Goal: Information Seeking & Learning: Learn about a topic

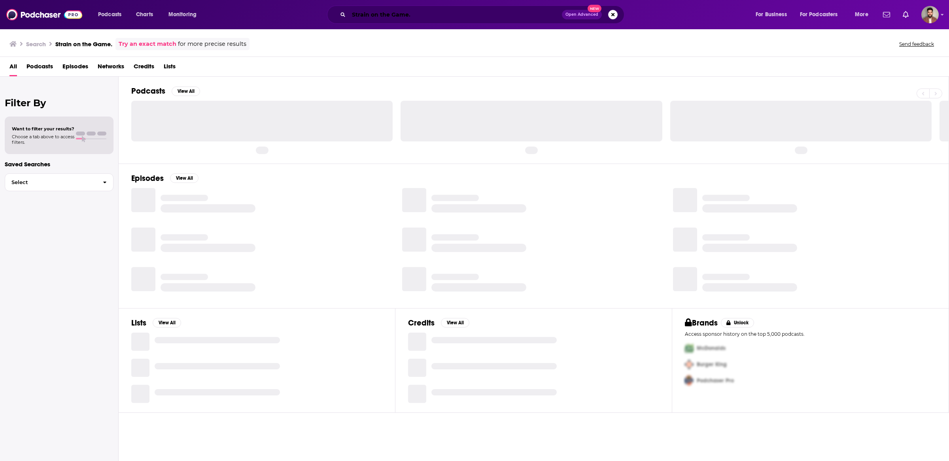
click at [448, 18] on input "Strain on the Game." at bounding box center [455, 14] width 213 height 13
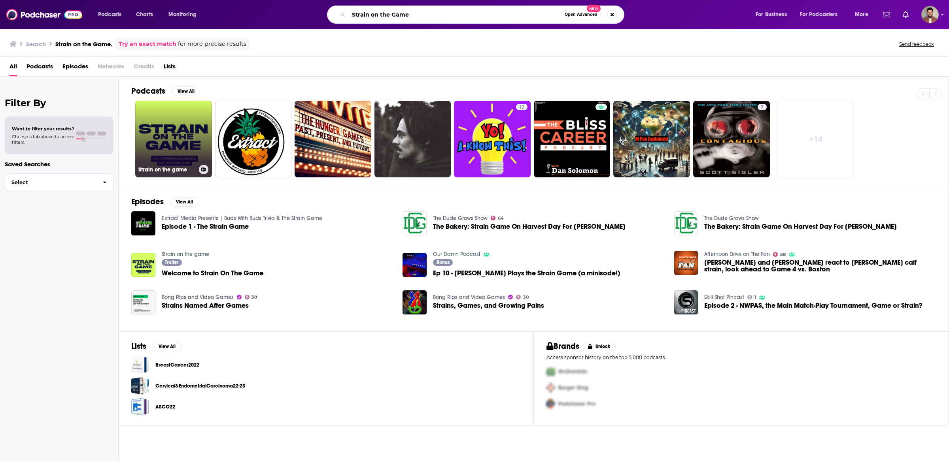
type input "Strain on the Game"
click at [160, 161] on link "Strain on the game" at bounding box center [173, 139] width 77 height 77
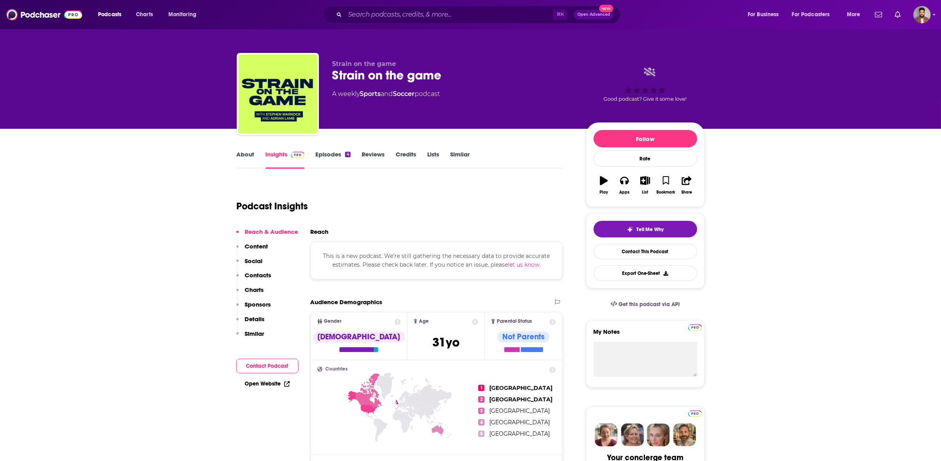
click at [341, 162] on link "Episodes 4" at bounding box center [332, 160] width 35 height 18
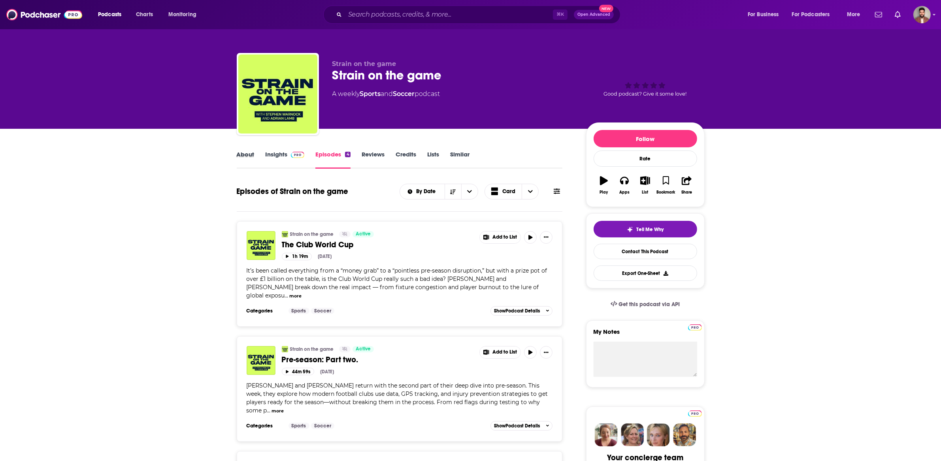
click at [256, 155] on div "About" at bounding box center [251, 160] width 29 height 18
click at [249, 155] on link "About" at bounding box center [246, 160] width 18 height 18
